Goal: Find specific page/section: Find specific page/section

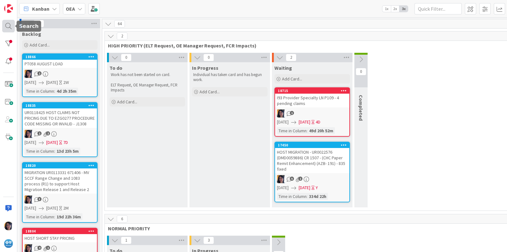
click at [9, 22] on div at bounding box center [8, 26] width 13 height 13
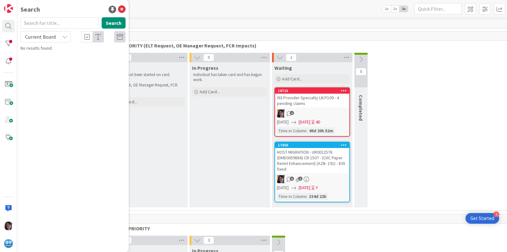
click at [36, 22] on input "text" at bounding box center [59, 22] width 79 height 11
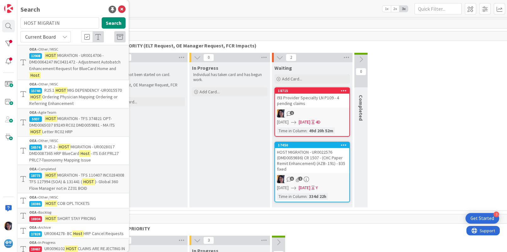
click at [41, 37] on span "Current Board" at bounding box center [40, 37] width 31 height 6
click at [45, 62] on span "All Boards" at bounding box center [56, 62] width 65 height 9
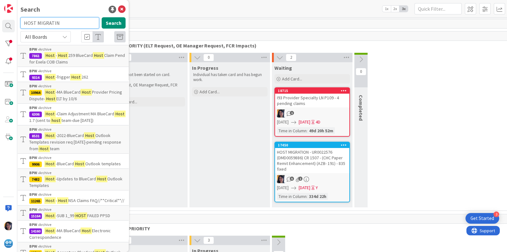
click at [28, 23] on input "HOST MIGRATIN" at bounding box center [59, 22] width 79 height 11
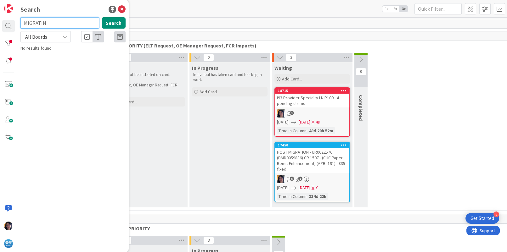
click at [45, 21] on input "MIGRATIN" at bounding box center [59, 22] width 79 height 11
type input "MIGRATION"
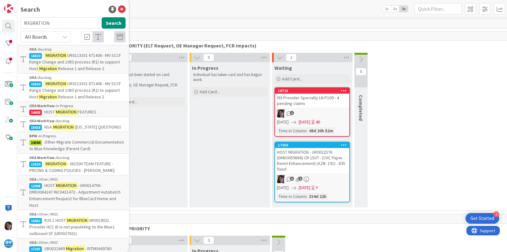
click at [53, 112] on span "HOST" at bounding box center [49, 112] width 10 height 6
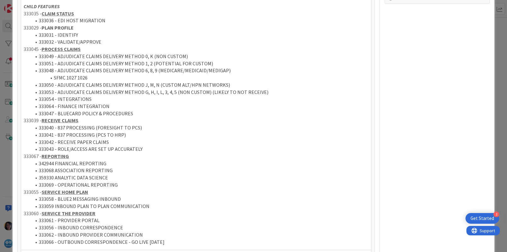
scroll to position [236, 0]
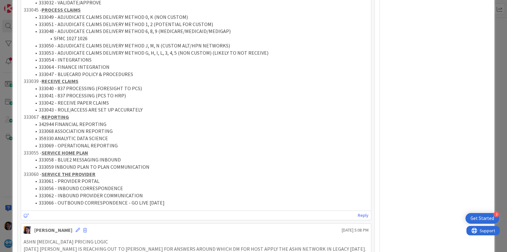
click at [46, 188] on li "333056 - INBOUND CORRESPONDENCE" at bounding box center [199, 188] width 337 height 7
copy li "333056"
